Goal: Navigation & Orientation: Find specific page/section

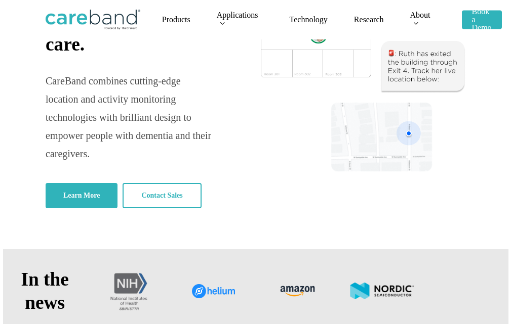
scroll to position [152, 0]
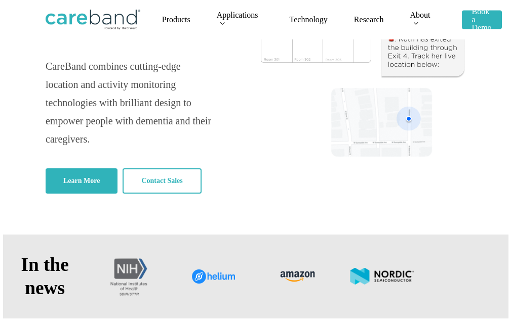
click at [177, 22] on span "Products" at bounding box center [176, 19] width 28 height 9
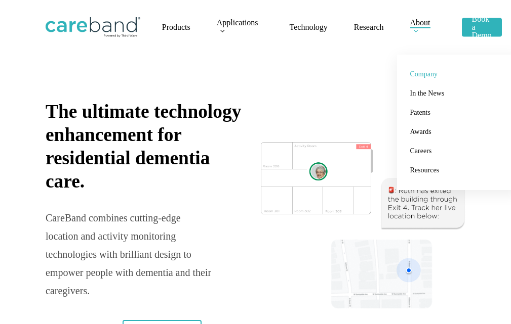
click at [419, 72] on span "Company" at bounding box center [423, 74] width 27 height 8
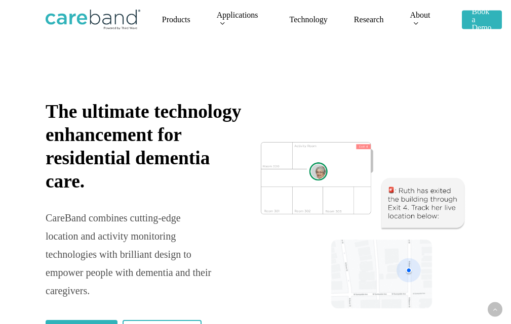
scroll to position [1672, 0]
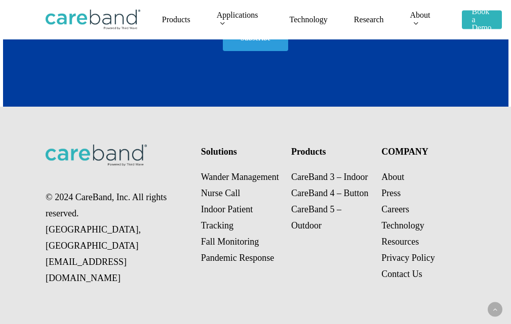
drag, startPoint x: 486, startPoint y: 241, endPoint x: 384, endPoint y: 305, distance: 120.5
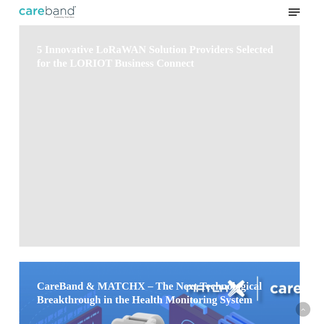
scroll to position [1609, 0]
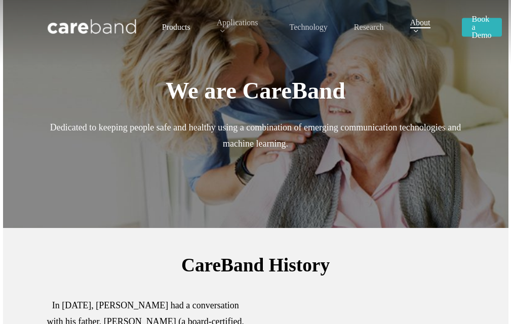
click at [177, 30] on span "Products" at bounding box center [176, 27] width 28 height 9
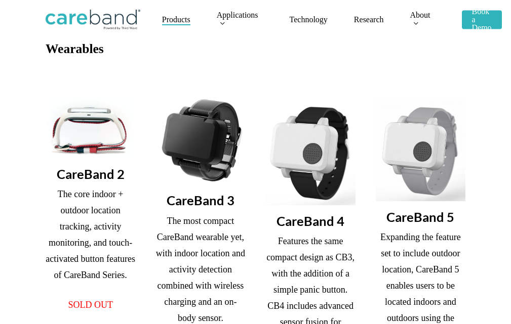
scroll to position [101, 0]
